Goal: Task Accomplishment & Management: Complete application form

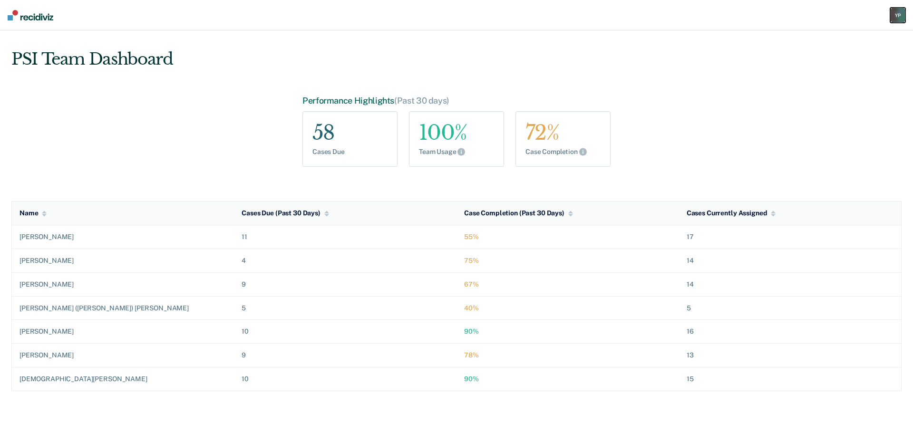
click at [893, 11] on div "Y P" at bounding box center [897, 15] width 15 height 15
click at [824, 60] on link "Go to PSI Case Dashboard" at bounding box center [849, 62] width 97 height 8
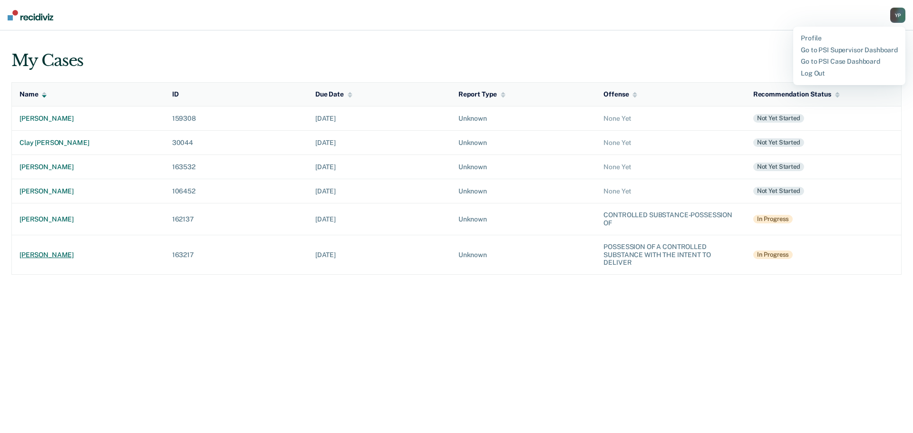
click at [51, 257] on div "[PERSON_NAME]" at bounding box center [87, 255] width 137 height 8
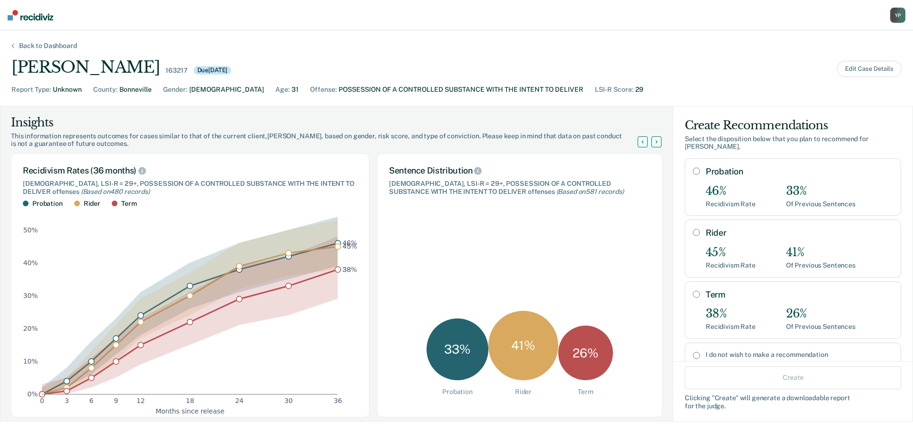
click at [720, 247] on div "45%" at bounding box center [731, 253] width 50 height 14
radio input "true"
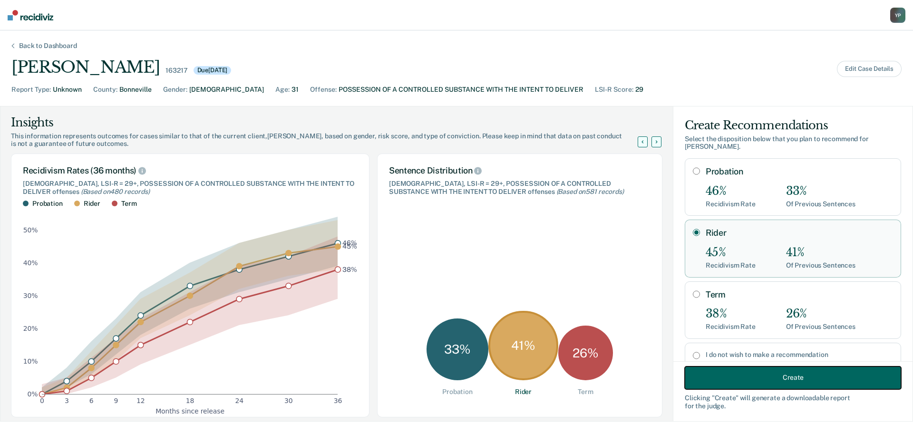
click at [787, 380] on button "Create" at bounding box center [793, 377] width 216 height 23
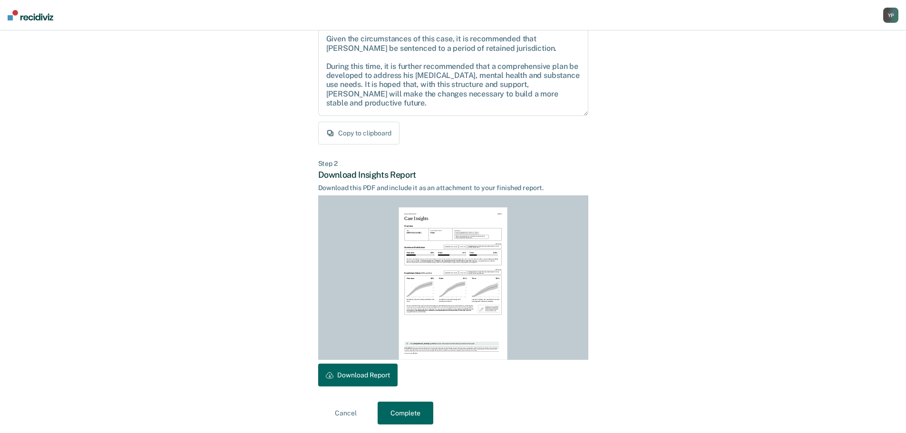
scroll to position [109, 0]
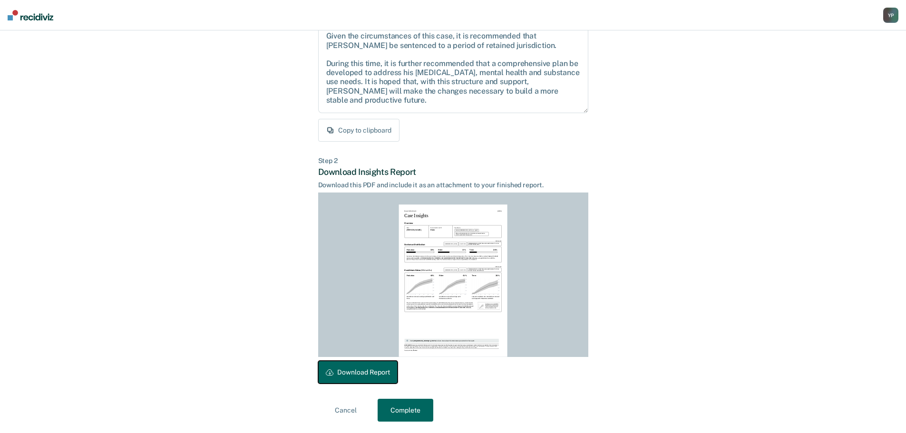
click at [349, 367] on button "Download Report" at bounding box center [357, 372] width 79 height 23
click at [401, 415] on button "Complete" at bounding box center [406, 410] width 56 height 23
